Goal: Transaction & Acquisition: Purchase product/service

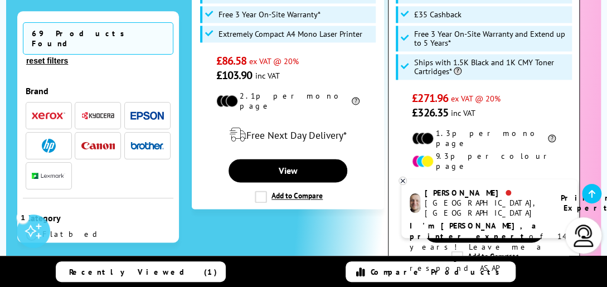
scroll to position [613, 0]
